Goal: Communication & Community: Answer question/provide support

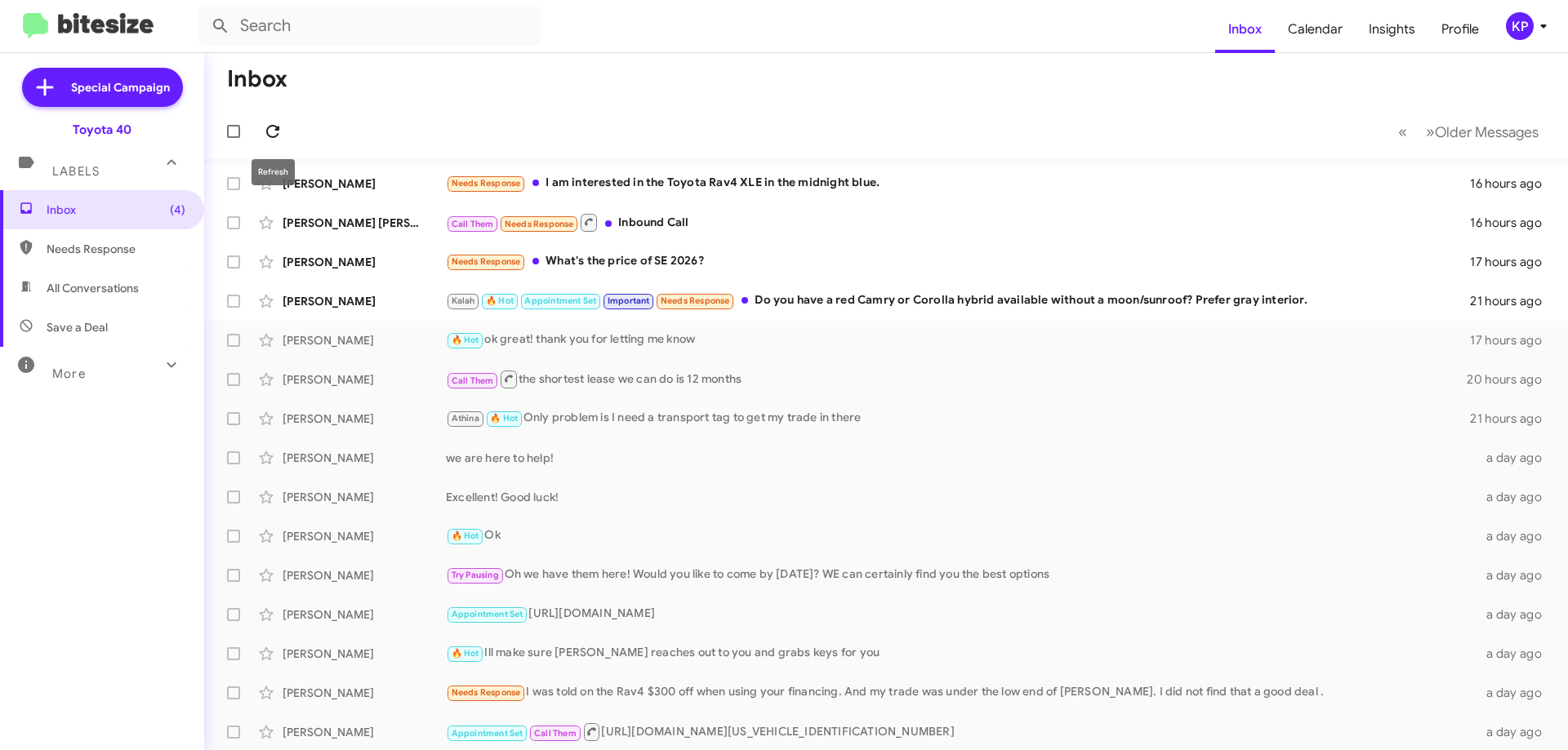
click at [271, 131] on icon at bounding box center [273, 131] width 20 height 20
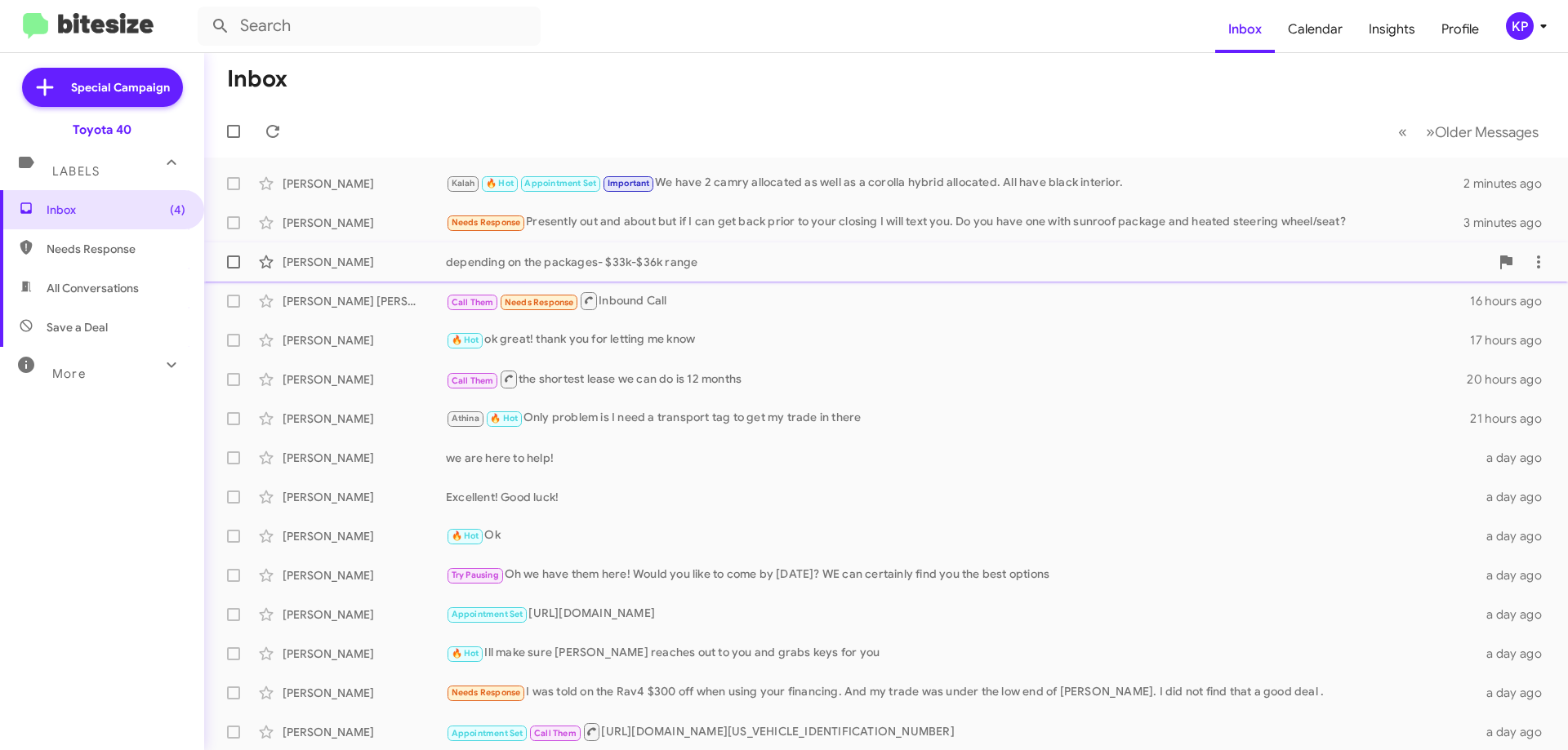
click at [393, 265] on div "[PERSON_NAME]" at bounding box center [364, 262] width 163 height 17
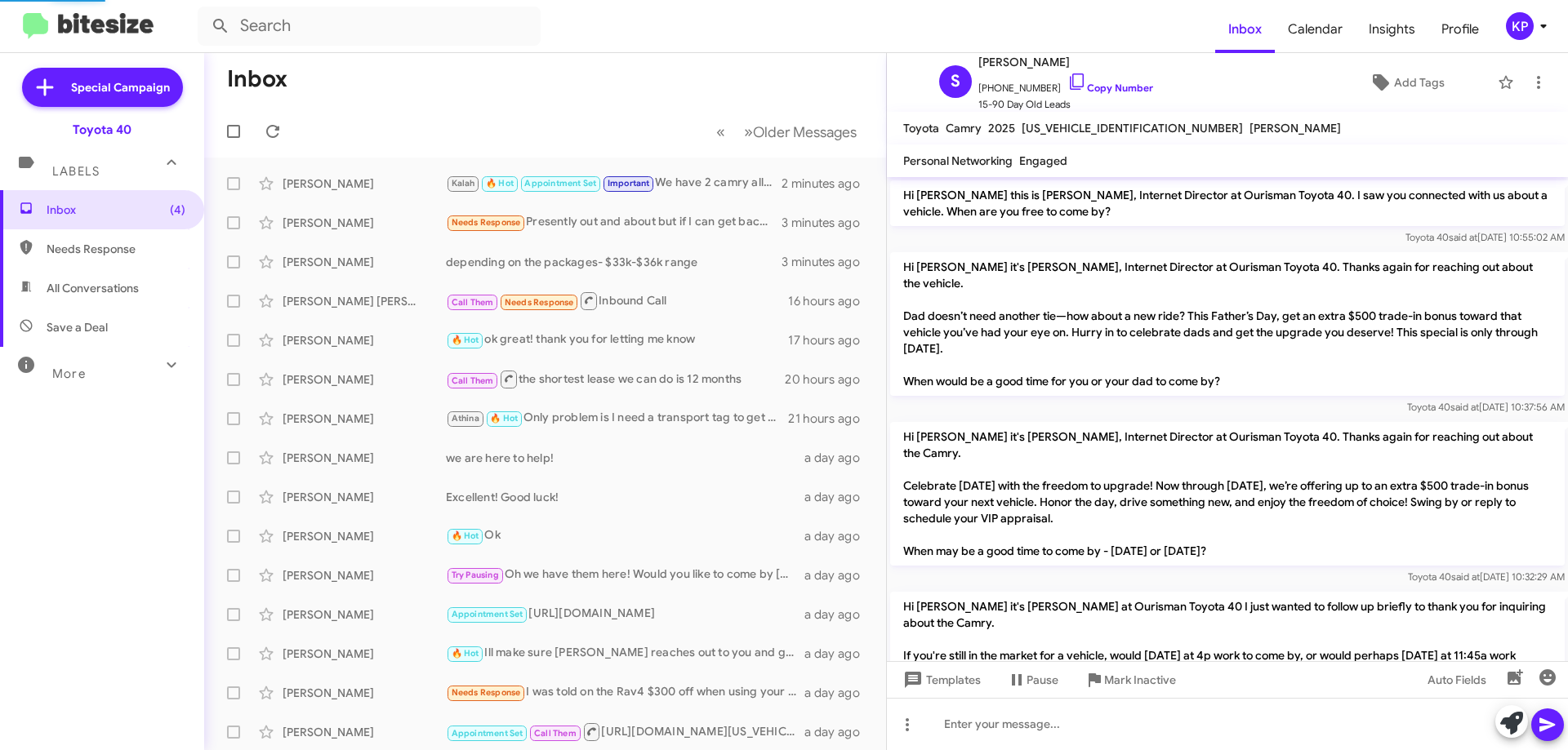
scroll to position [1020, 0]
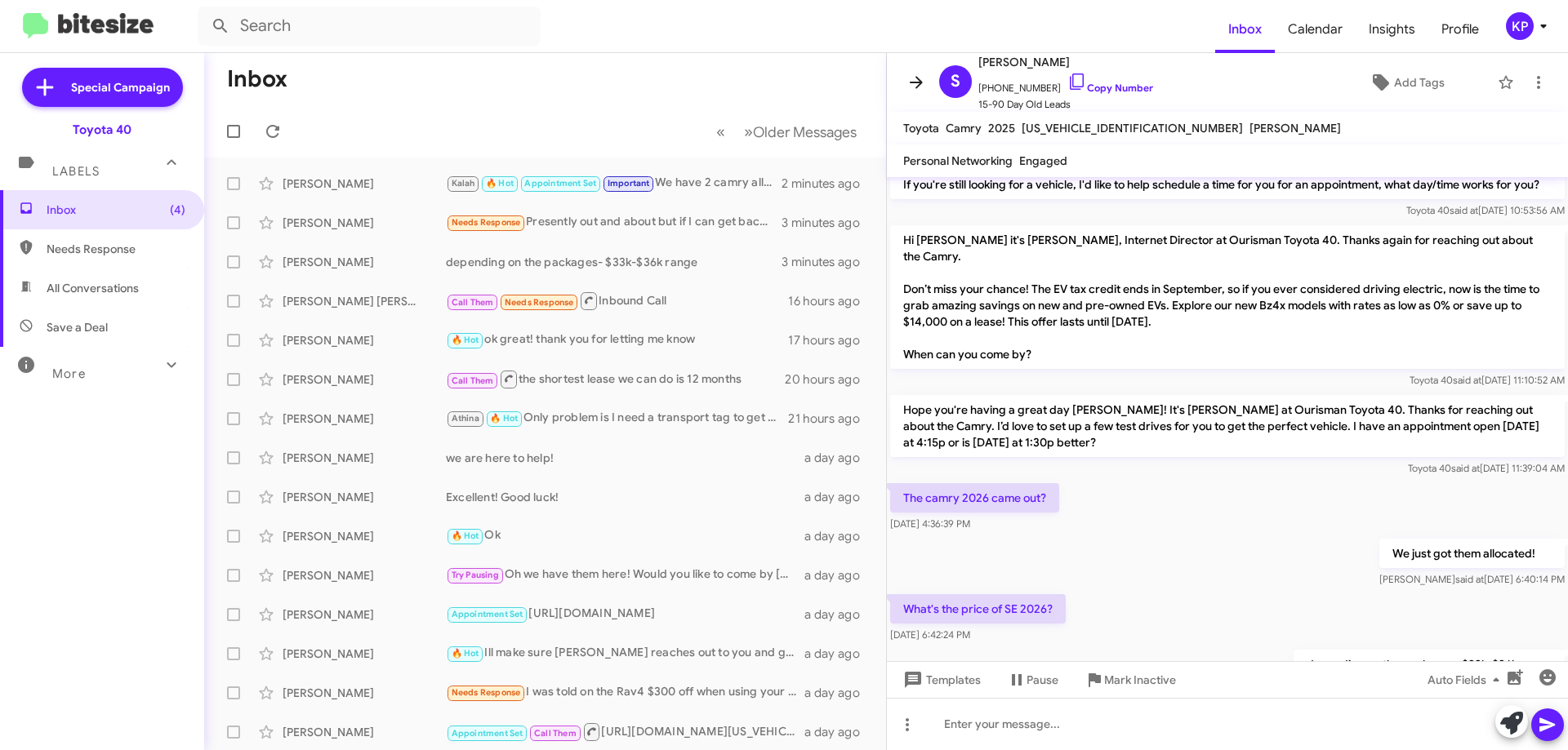
click at [913, 83] on icon at bounding box center [916, 82] width 13 height 12
